Goal: Find specific page/section: Find specific page/section

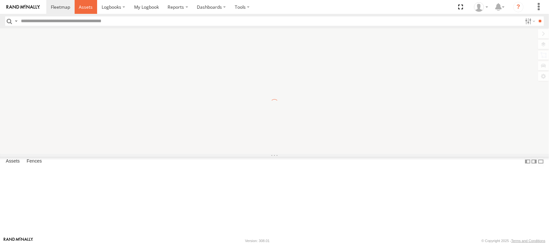
click at [92, 4] on span at bounding box center [86, 7] width 14 height 6
